Goal: Transaction & Acquisition: Purchase product/service

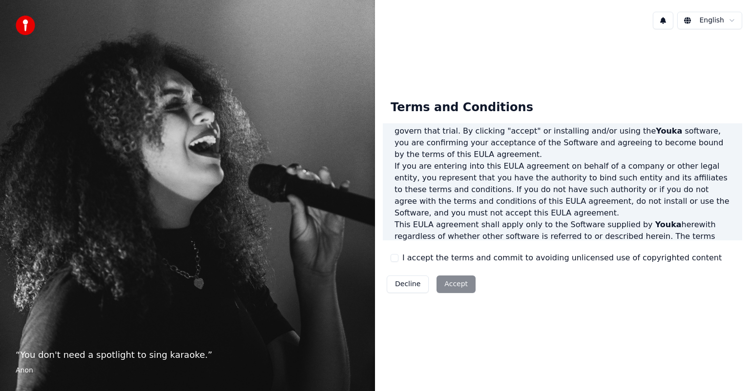
scroll to position [130, 0]
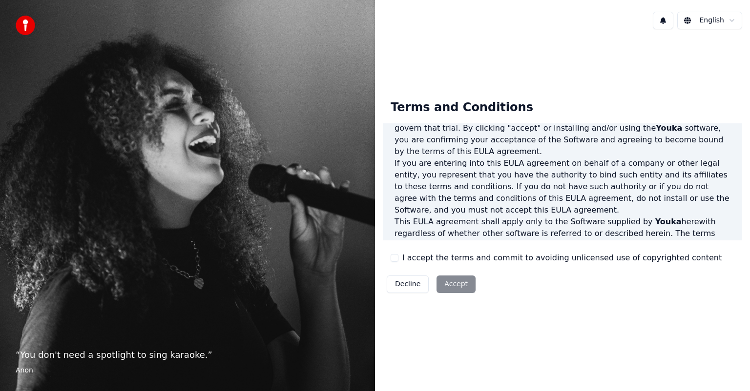
click at [400, 258] on div "I accept the terms and commit to avoiding unlicensed use of copyrighted content" at bounding box center [555, 258] width 331 height 12
click at [397, 262] on button "I accept the terms and commit to avoiding unlicensed use of copyrighted content" at bounding box center [394, 258] width 8 height 8
click at [455, 281] on button "Accept" at bounding box center [455, 285] width 39 height 18
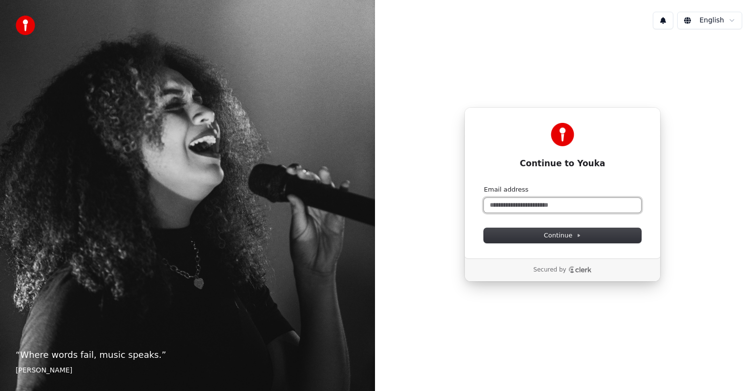
click at [531, 200] on input "Email address" at bounding box center [562, 205] width 157 height 15
click at [484, 185] on button "submit" at bounding box center [484, 185] width 0 height 0
type input "**********"
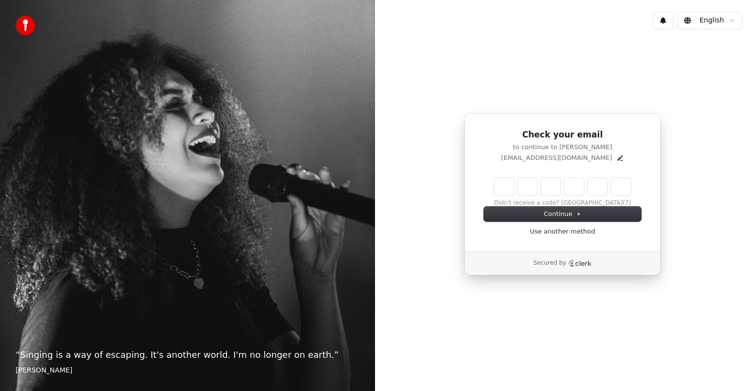
click at [501, 184] on input "Enter verification code" at bounding box center [562, 187] width 137 height 18
type input "******"
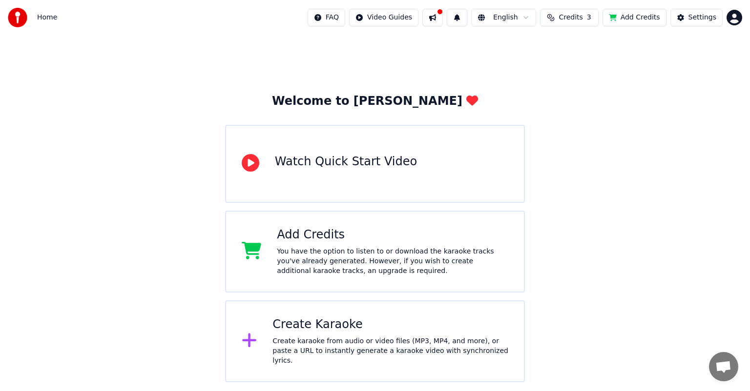
click at [442, 17] on button at bounding box center [432, 18] width 20 height 18
click at [567, 8] on div "Home FAQ Video Guides English Credits 3 Add Credits Settings" at bounding box center [375, 17] width 750 height 35
click at [574, 17] on span "Credits" at bounding box center [570, 18] width 24 height 10
click at [529, 69] on td "15" at bounding box center [520, 65] width 28 height 18
click at [534, 68] on td "15" at bounding box center [520, 65] width 28 height 18
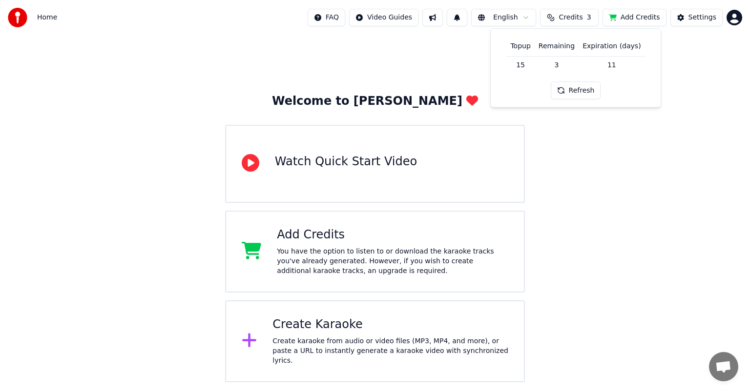
click at [621, 62] on td "11" at bounding box center [611, 65] width 66 height 18
click at [584, 82] on button "Refresh" at bounding box center [575, 91] width 50 height 18
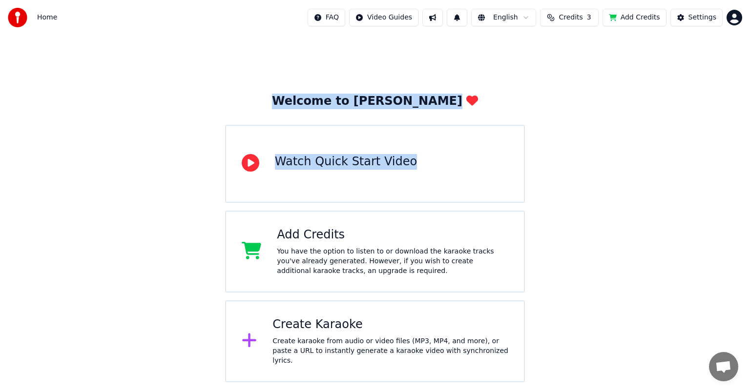
drag, startPoint x: 673, startPoint y: 51, endPoint x: 626, endPoint y: 9, distance: 64.0
click at [626, 9] on div "Home FAQ Video Guides English Credits 3 Add Credits Settings Welcome to Youka W…" at bounding box center [375, 191] width 750 height 383
click at [624, 19] on button "Add Credits" at bounding box center [634, 18] width 64 height 18
